Goal: Task Accomplishment & Management: Manage account settings

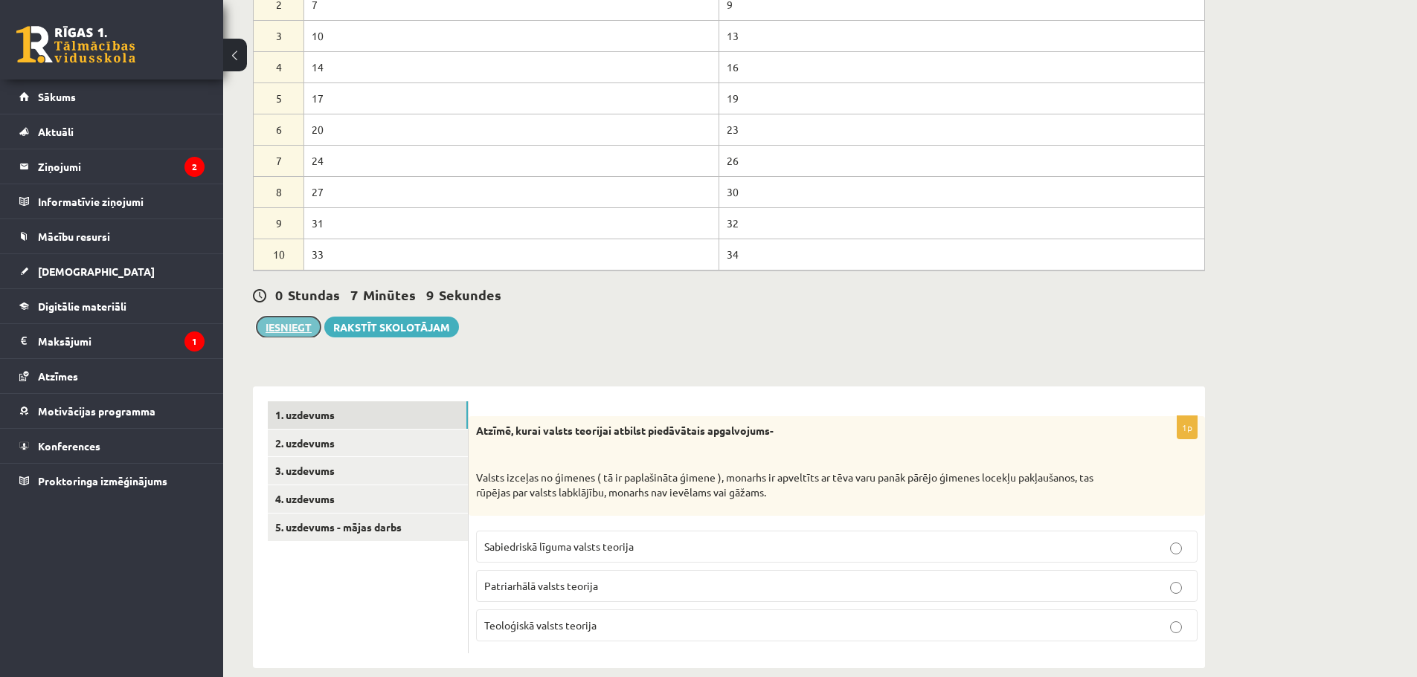
click at [275, 327] on button "Iesniegt" at bounding box center [289, 327] width 64 height 21
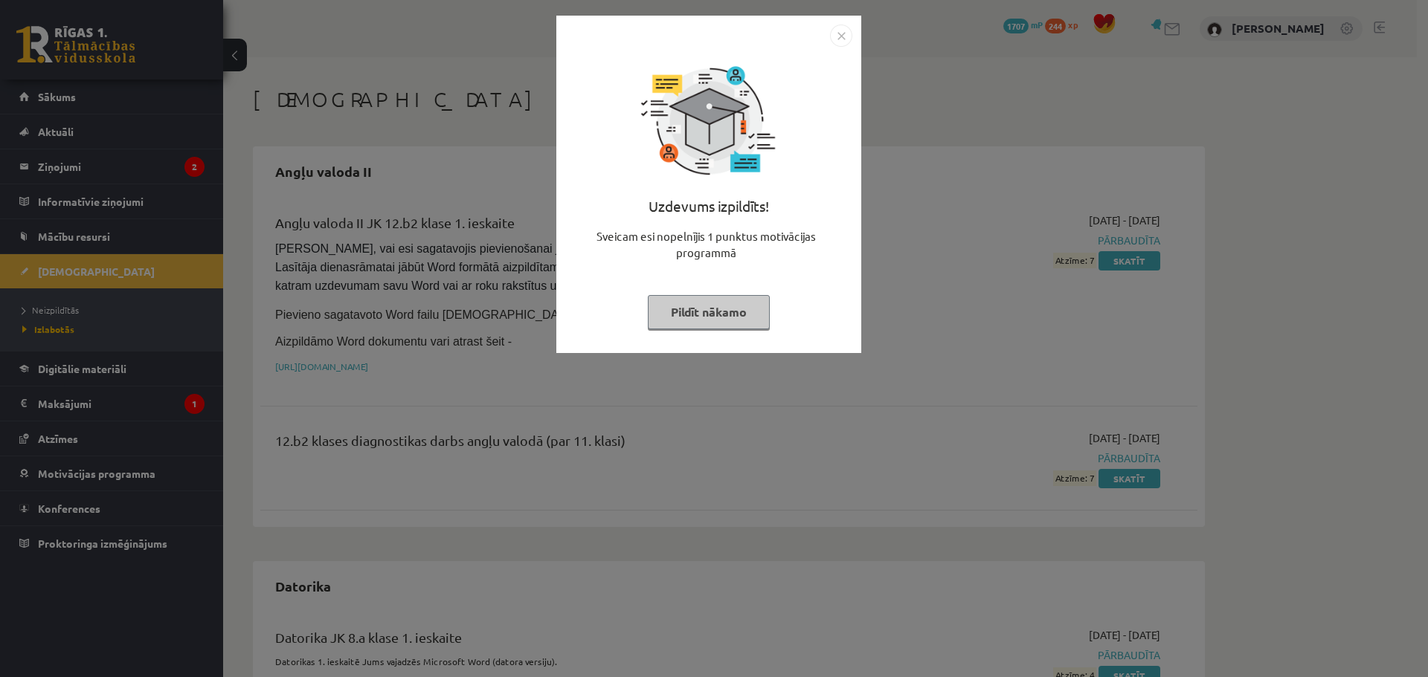
click at [841, 29] on img "Close" at bounding box center [841, 36] width 22 height 22
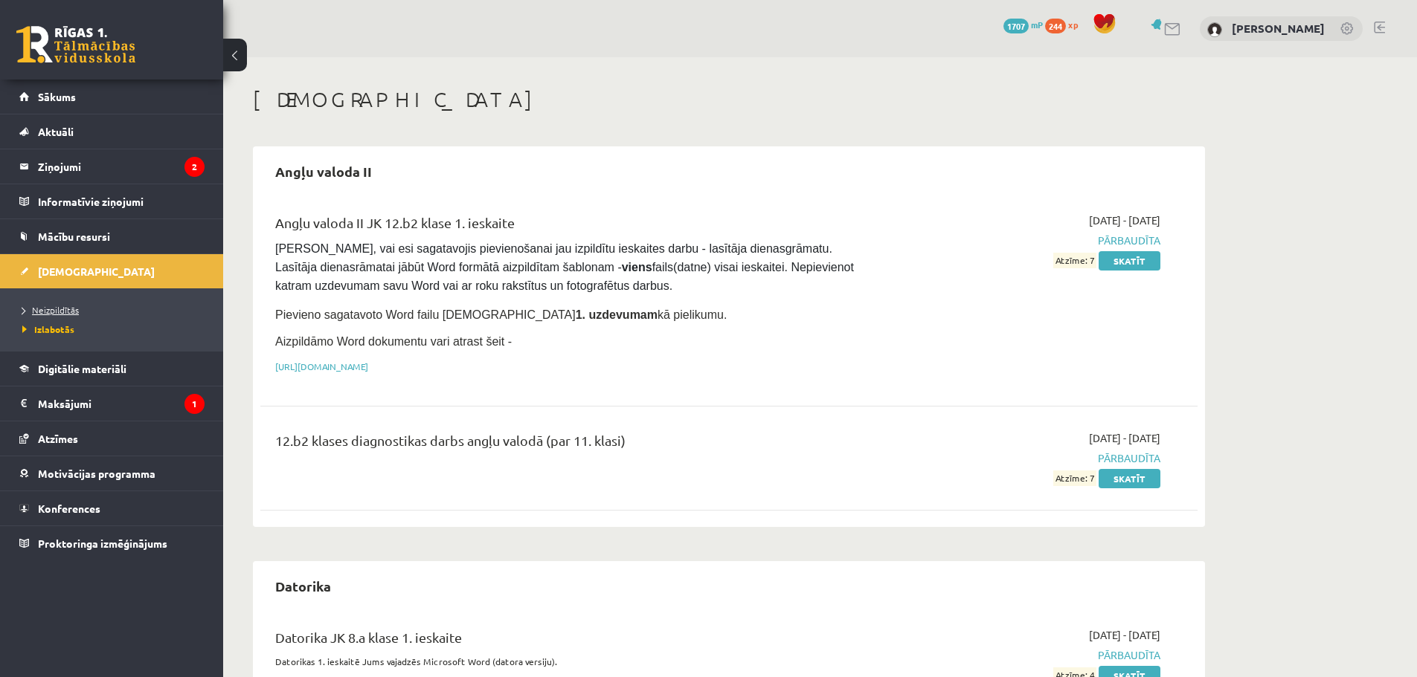
click at [59, 314] on span "Neizpildītās" at bounding box center [50, 310] width 57 height 12
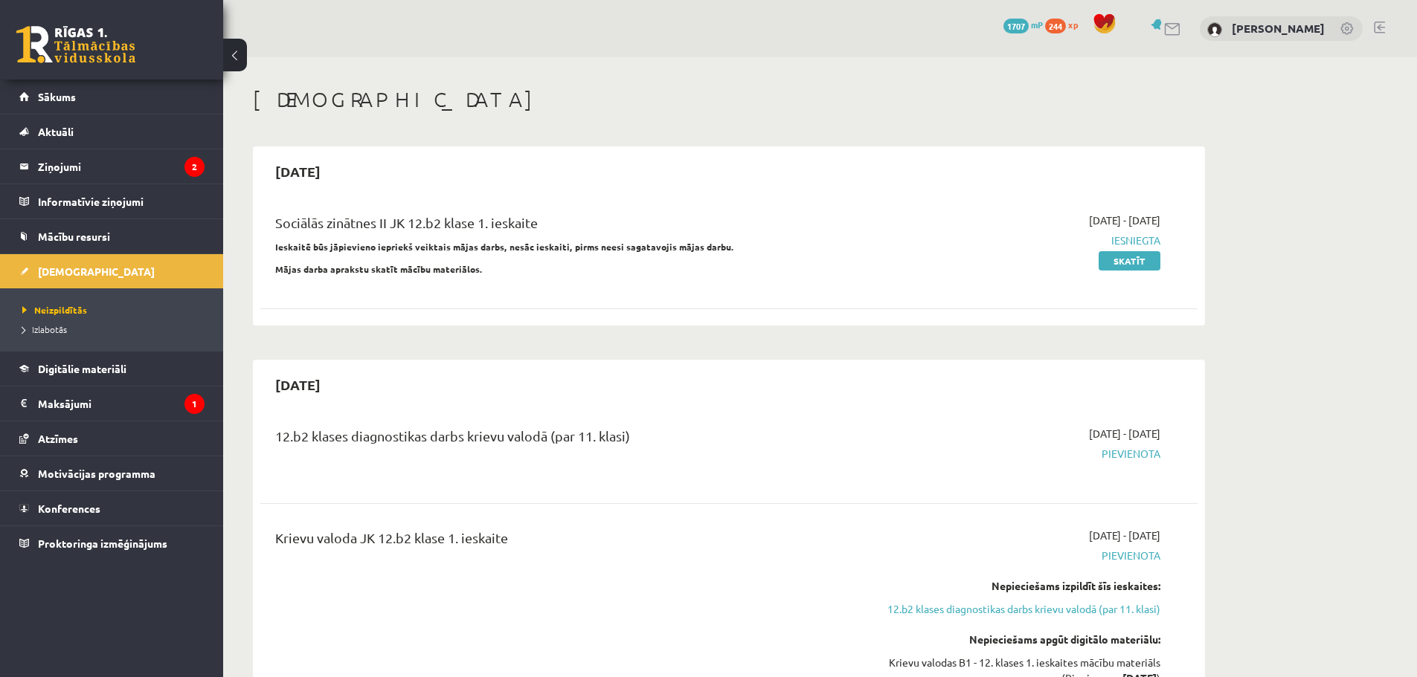
click at [1381, 25] on link at bounding box center [1379, 28] width 11 height 12
